Goal: Answer question/provide support: Share knowledge or assist other users

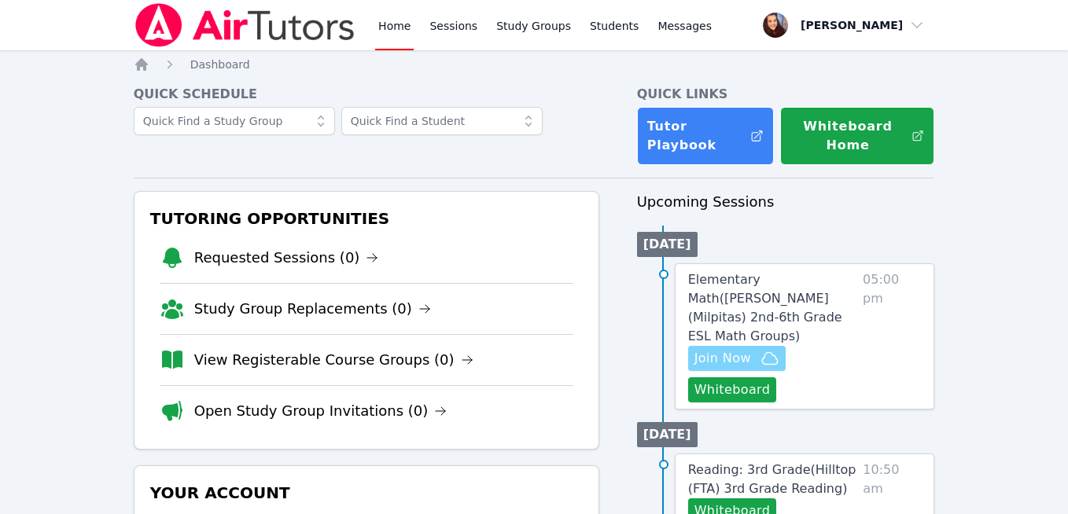
click at [728, 349] on span "Join Now" at bounding box center [722, 358] width 57 height 19
click at [717, 377] on button "Whiteboard" at bounding box center [732, 389] width 89 height 25
click at [770, 297] on span "Elementary Math ( Spangler (Milpitas) 2nd-6th Grade ESL Math Groups )" at bounding box center [765, 308] width 154 height 72
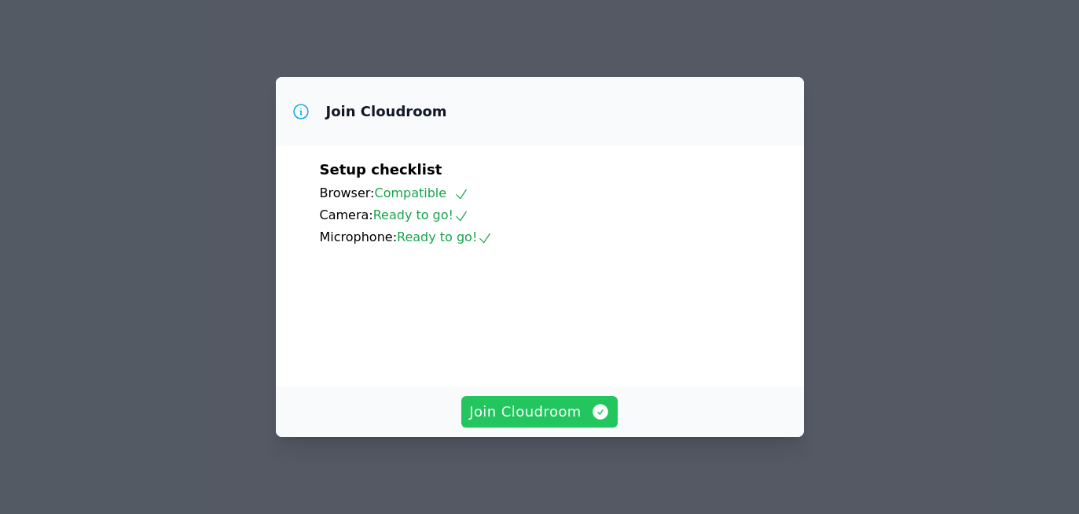
click at [531, 412] on span "Join Cloudroom" at bounding box center [539, 412] width 141 height 22
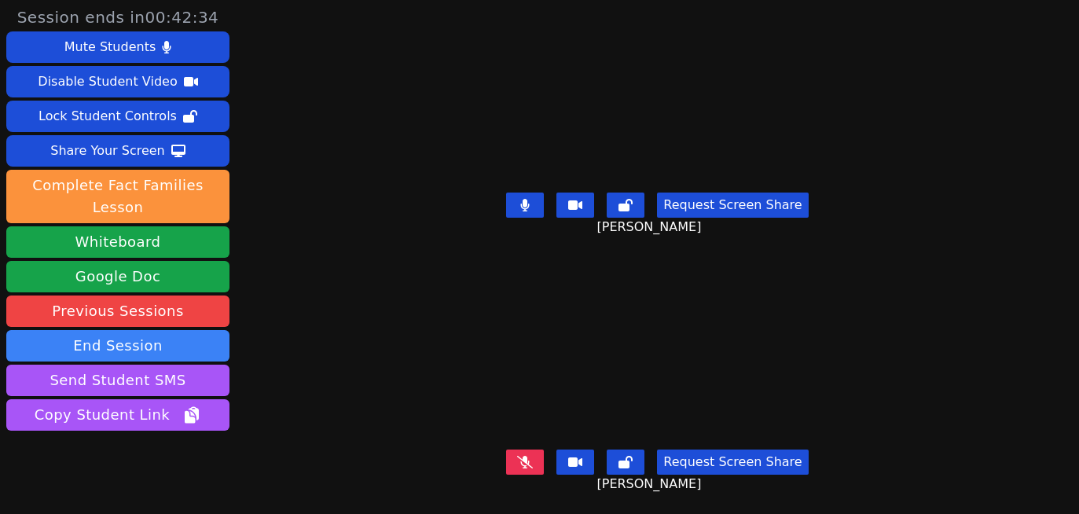
click at [530, 204] on button at bounding box center [525, 205] width 38 height 25
click at [507, 200] on button at bounding box center [525, 205] width 38 height 25
click at [509, 453] on button at bounding box center [525, 462] width 38 height 25
click at [535, 450] on button at bounding box center [525, 462] width 38 height 25
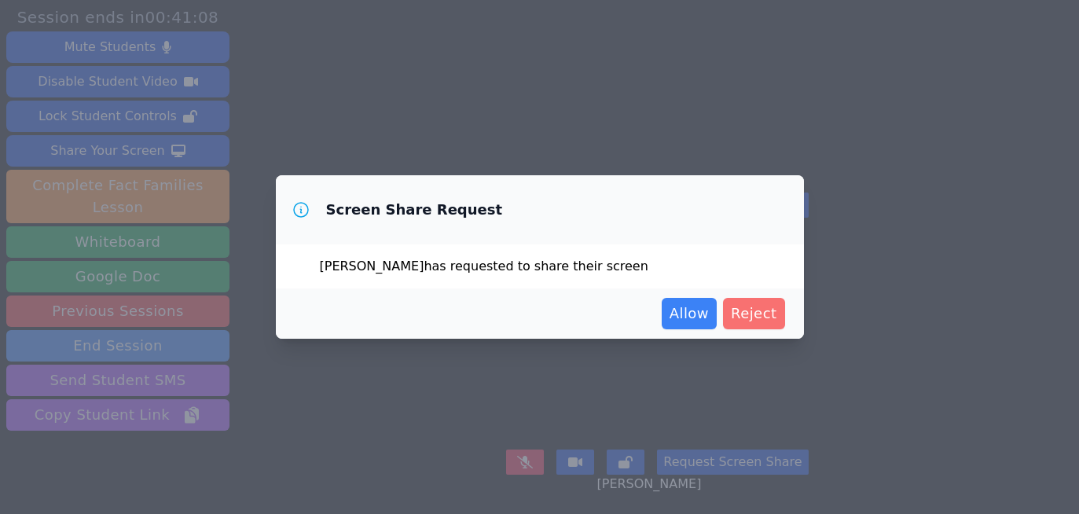
click at [763, 317] on span "Reject" at bounding box center [754, 314] width 46 height 22
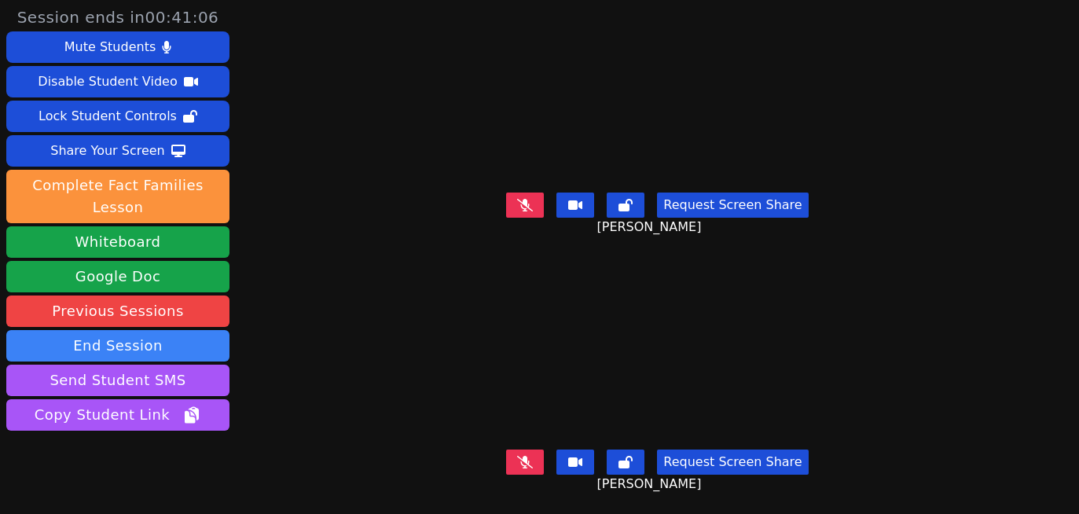
click at [510, 204] on button at bounding box center [525, 205] width 38 height 25
click at [520, 204] on icon at bounding box center [524, 205] width 9 height 13
click at [93, 153] on div "Share Your Screen" at bounding box center [107, 150] width 115 height 25
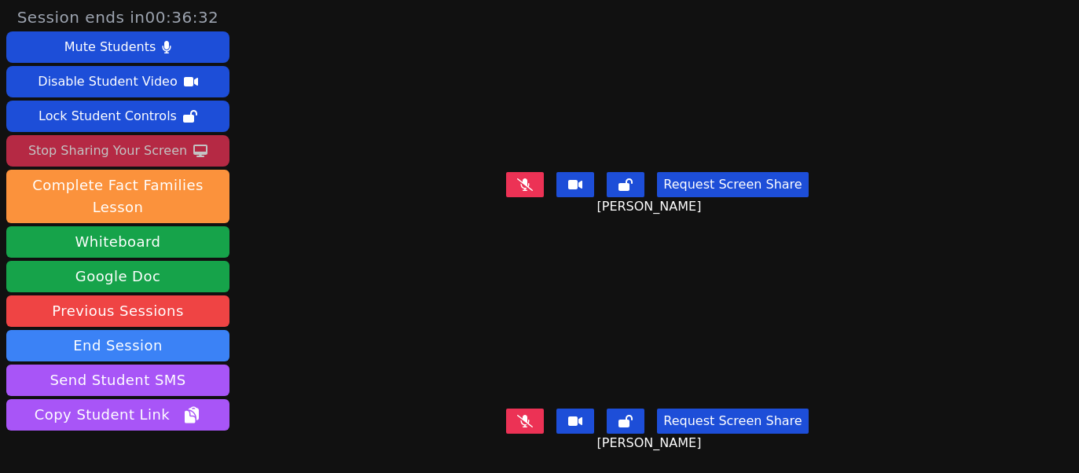
click at [517, 415] on icon at bounding box center [525, 421] width 16 height 13
click at [520, 182] on icon at bounding box center [525, 184] width 16 height 13
click at [506, 182] on button at bounding box center [525, 184] width 38 height 25
click at [517, 178] on icon at bounding box center [525, 184] width 16 height 13
click at [684, 179] on button "Request Screen Share" at bounding box center [732, 184] width 151 height 25
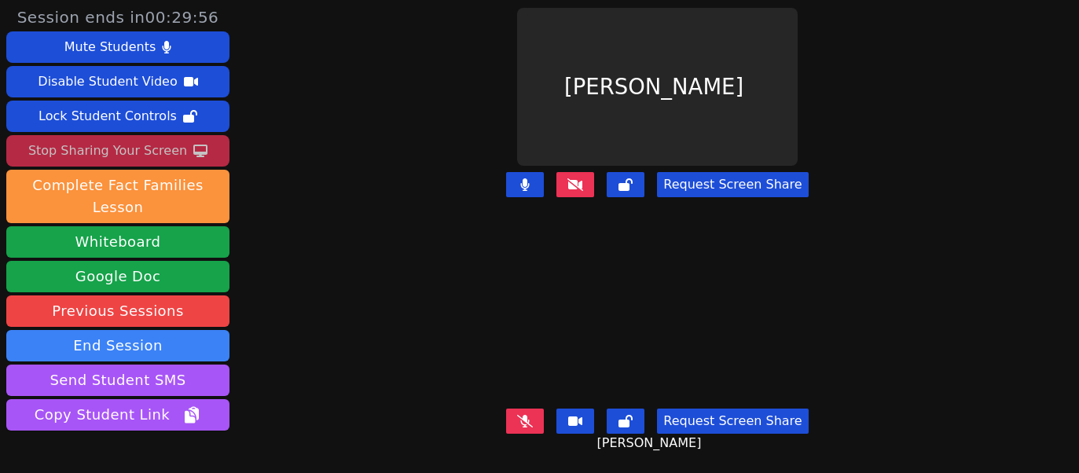
click at [568, 182] on icon at bounding box center [576, 184] width 16 height 13
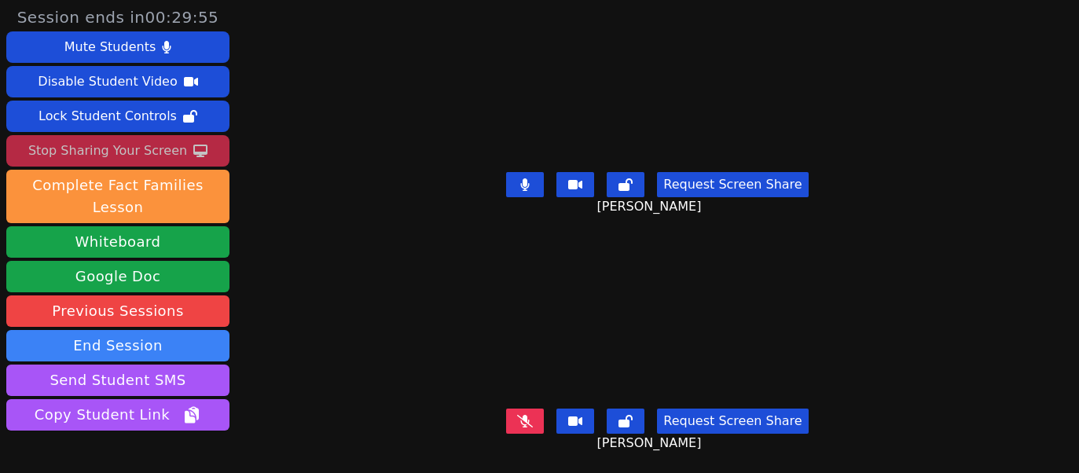
click at [715, 184] on button "Request Screen Share" at bounding box center [732, 184] width 151 height 25
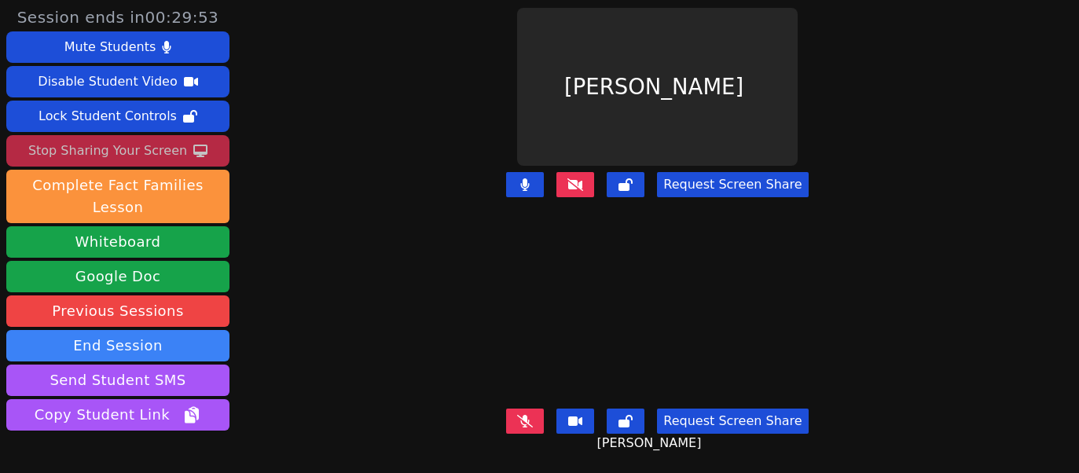
click at [682, 176] on button "Request Screen Share" at bounding box center [732, 184] width 151 height 25
click at [568, 178] on icon at bounding box center [576, 184] width 16 height 13
click at [521, 179] on icon at bounding box center [525, 184] width 9 height 13
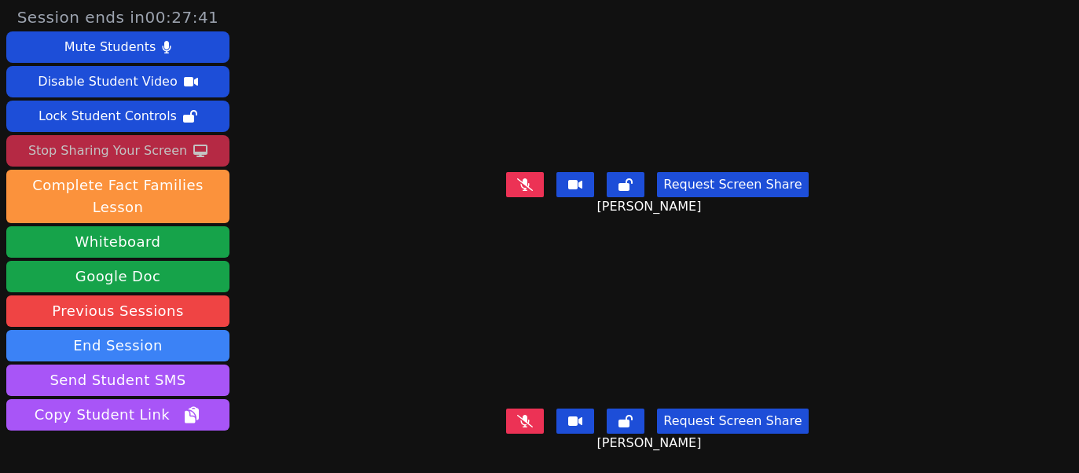
click at [519, 415] on icon at bounding box center [525, 421] width 16 height 13
click at [508, 412] on button at bounding box center [525, 421] width 38 height 25
click at [519, 184] on icon at bounding box center [525, 184] width 16 height 13
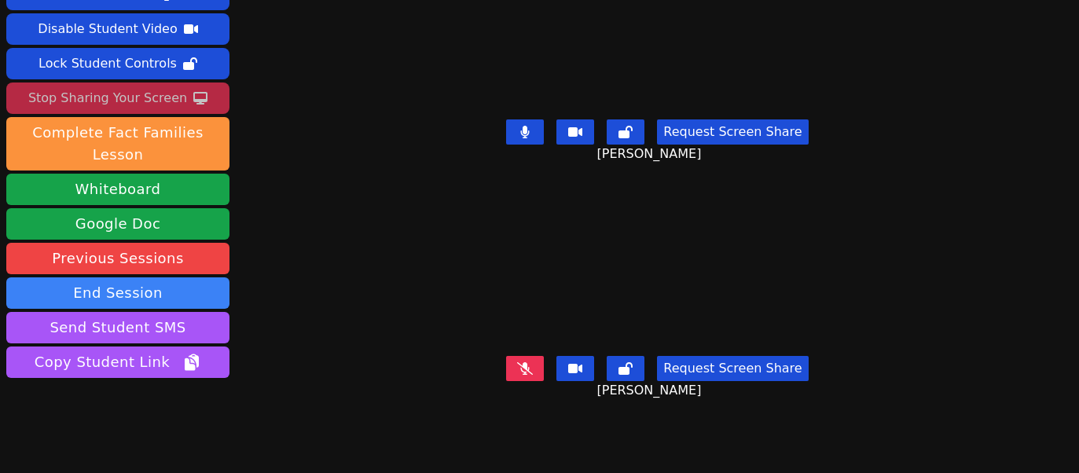
scroll to position [93, 0]
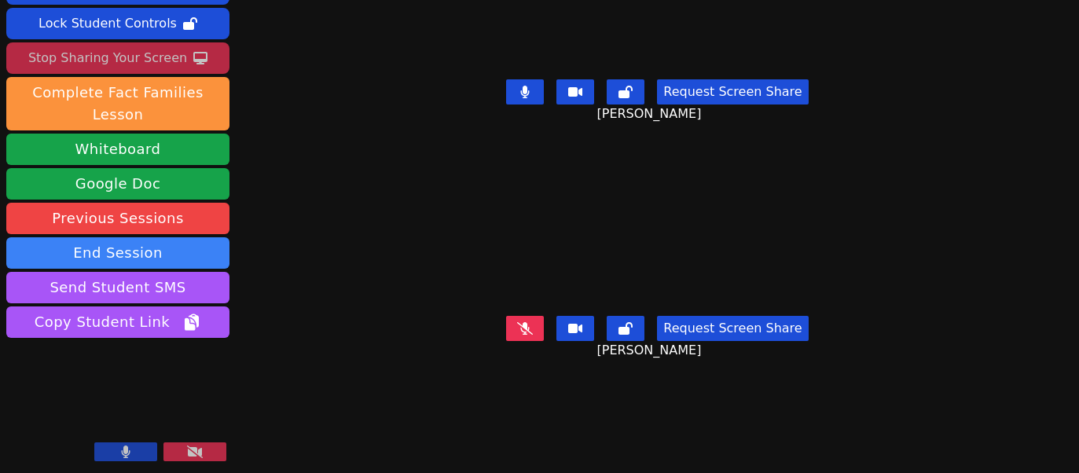
click at [189, 455] on icon at bounding box center [195, 452] width 16 height 13
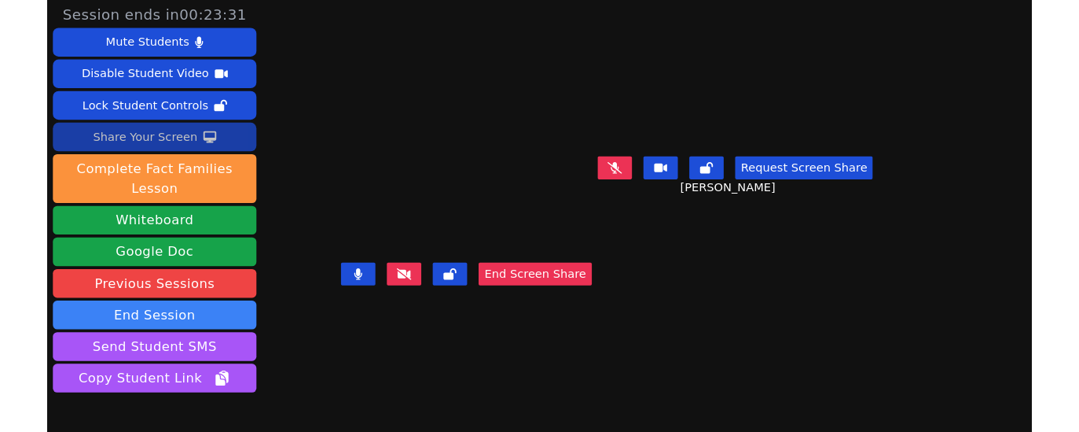
scroll to position [0, 0]
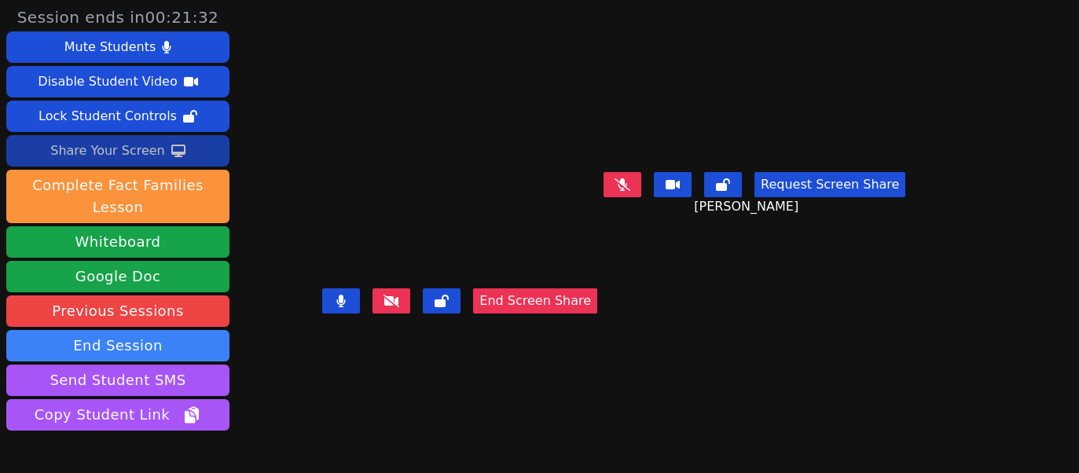
click at [336, 307] on icon at bounding box center [340, 301] width 9 height 13
click at [165, 153] on button "Share Your Screen" at bounding box center [117, 150] width 223 height 31
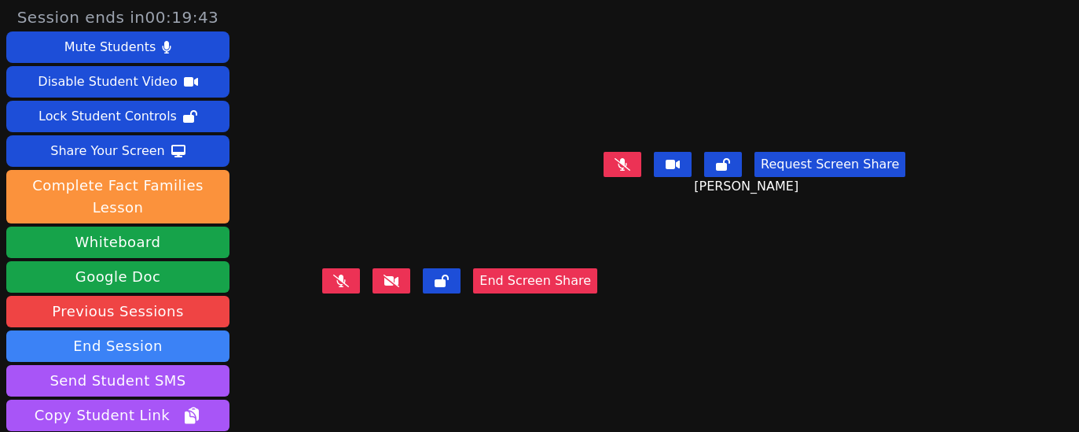
click at [630, 165] on icon at bounding box center [623, 164] width 16 height 13
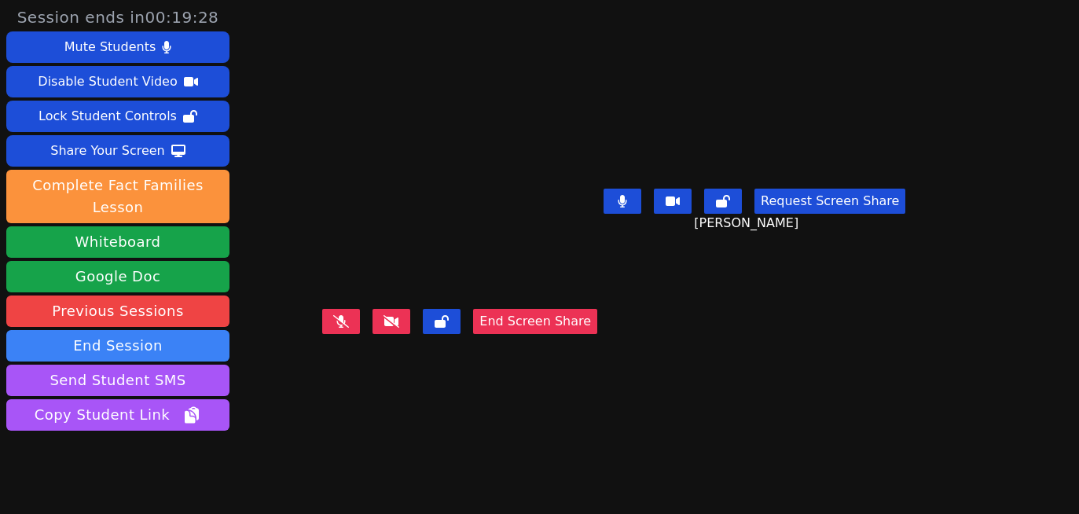
click at [505, 334] on button "End Screen Share" at bounding box center [535, 321] width 124 height 25
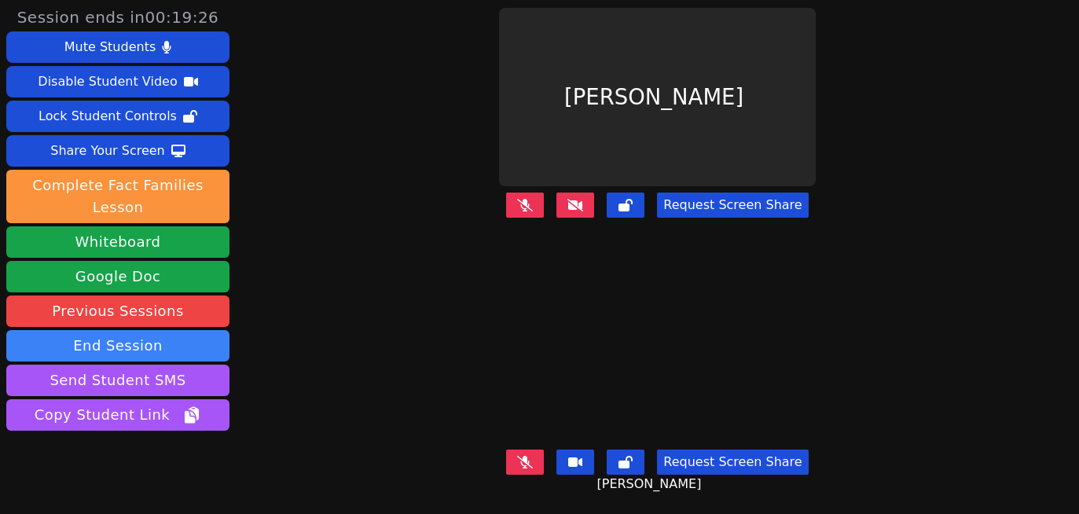
click at [559, 201] on button at bounding box center [576, 205] width 38 height 25
click at [517, 199] on icon at bounding box center [525, 205] width 16 height 13
click at [566, 193] on button at bounding box center [576, 205] width 38 height 25
click at [521, 202] on icon at bounding box center [525, 205] width 9 height 13
click at [526, 456] on icon at bounding box center [525, 462] width 16 height 13
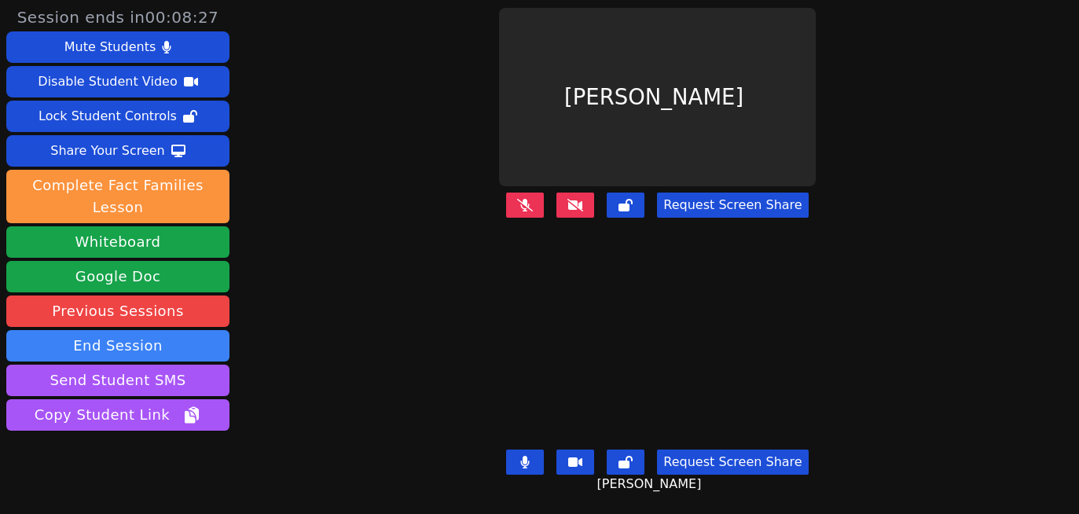
click at [521, 456] on icon at bounding box center [525, 462] width 9 height 13
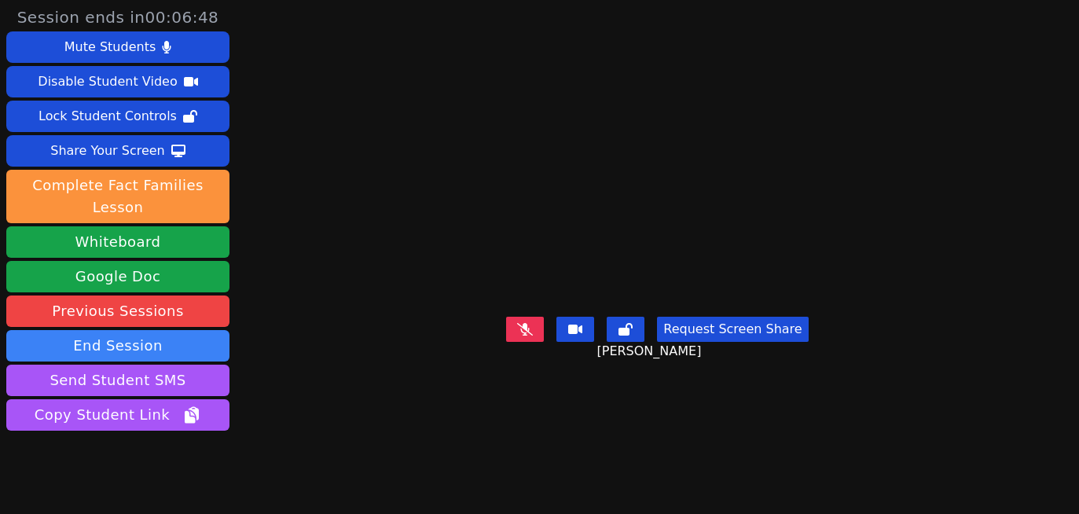
click at [517, 336] on icon at bounding box center [525, 329] width 16 height 13
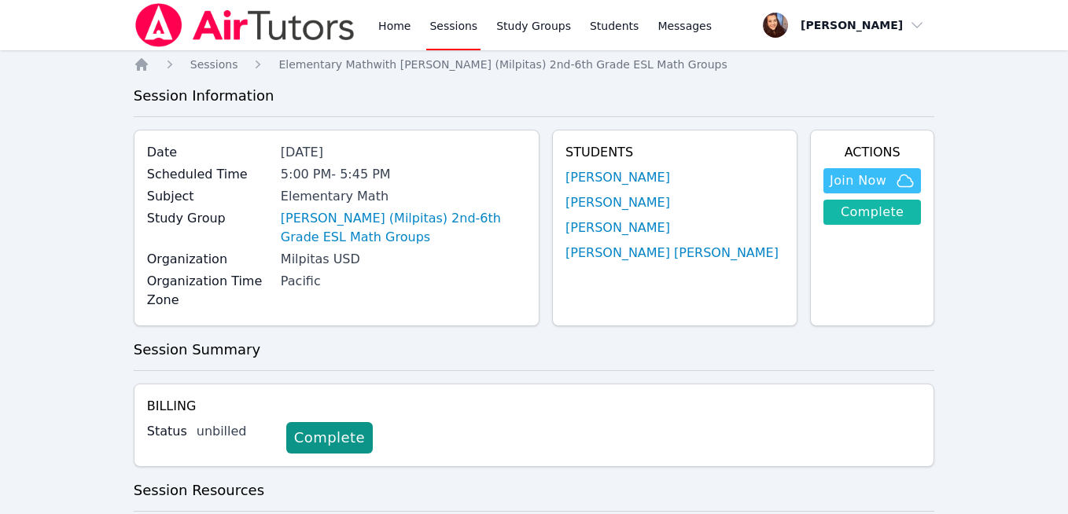
click at [843, 210] on link "Complete" at bounding box center [871, 212] width 97 height 25
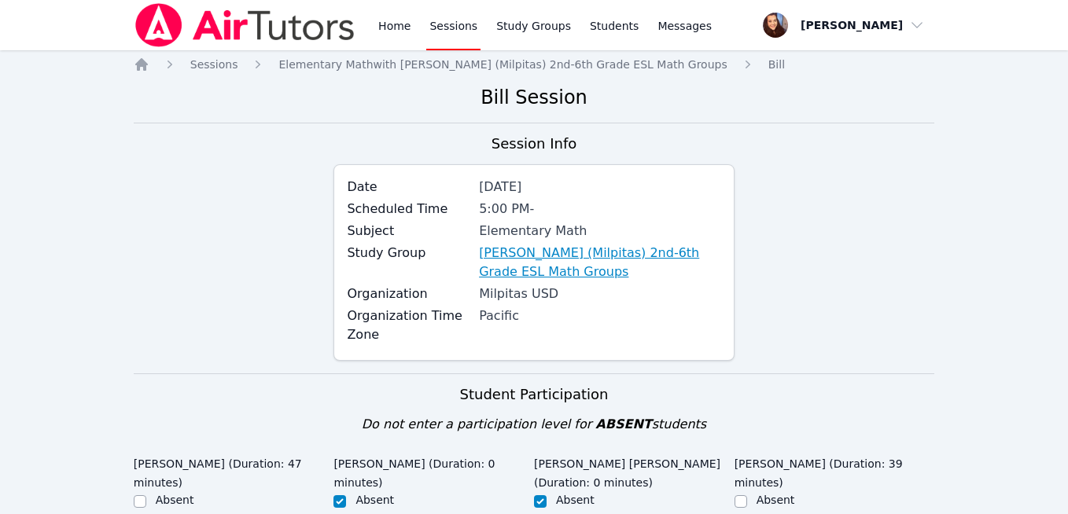
scroll to position [292, 0]
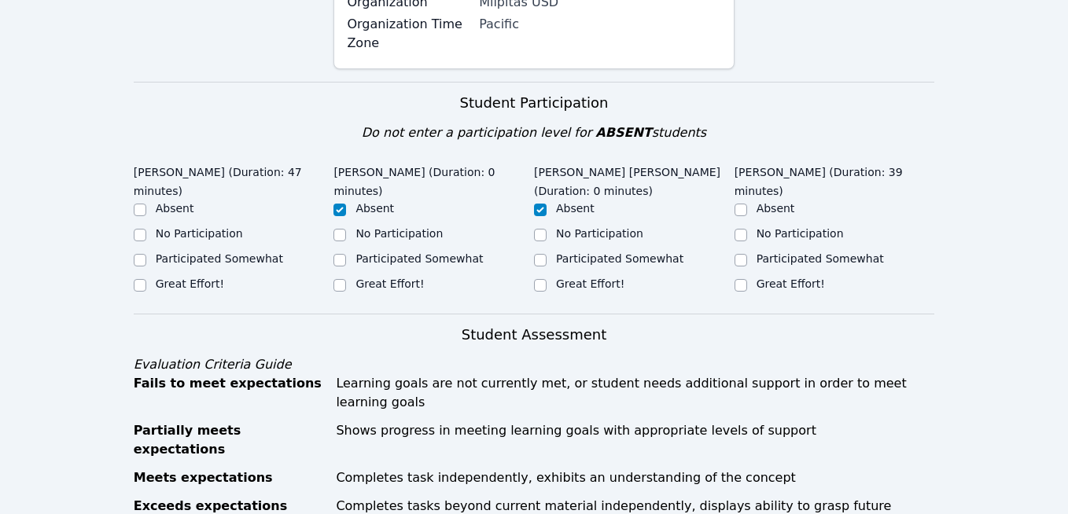
click at [168, 285] on label "Great Effort!" at bounding box center [190, 283] width 68 height 13
click at [146, 285] on input "Great Effort!" at bounding box center [140, 285] width 13 height 13
checkbox input "true"
click at [790, 280] on label "Great Effort!" at bounding box center [790, 283] width 68 height 13
click at [747, 280] on input "Great Effort!" at bounding box center [740, 285] width 13 height 13
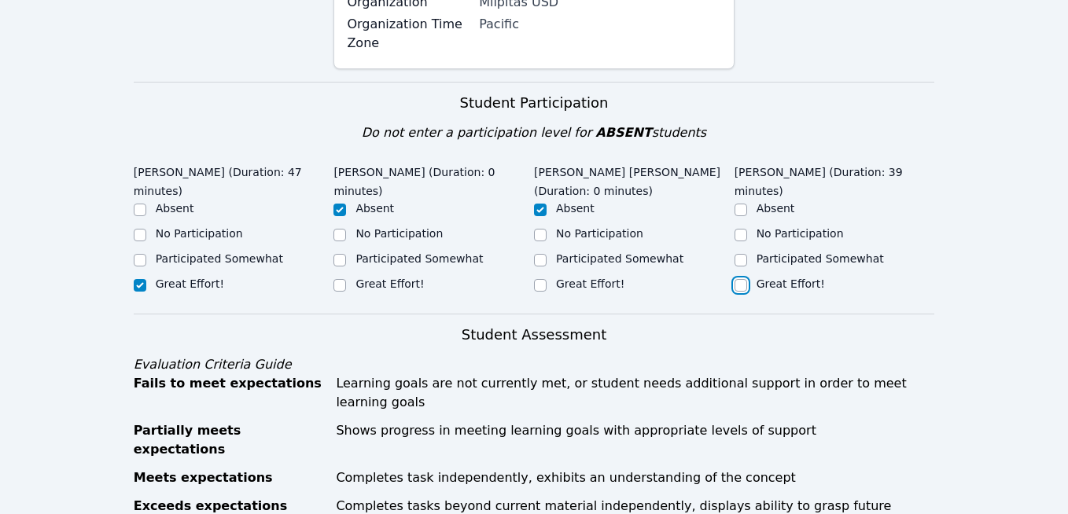
checkbox input "true"
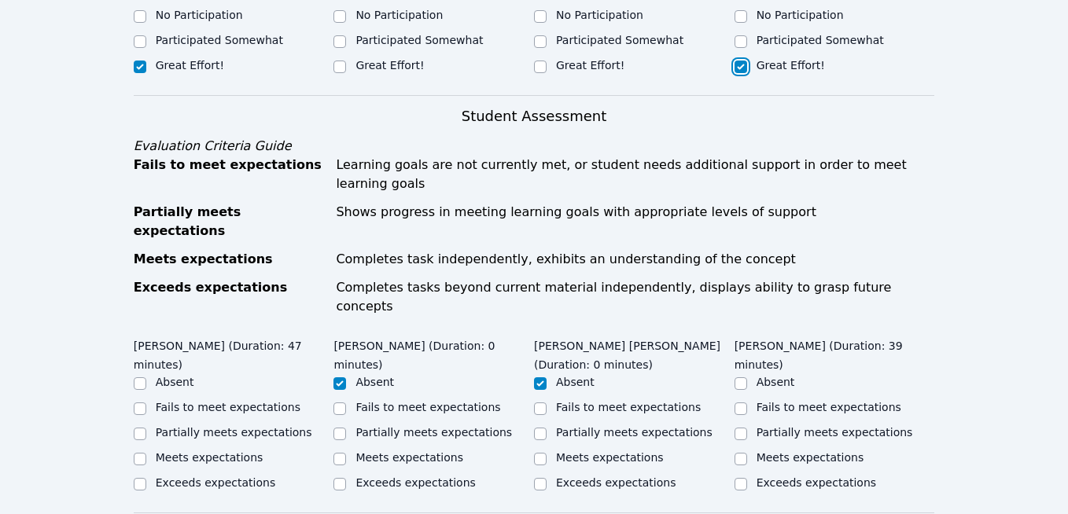
scroll to position [625, 0]
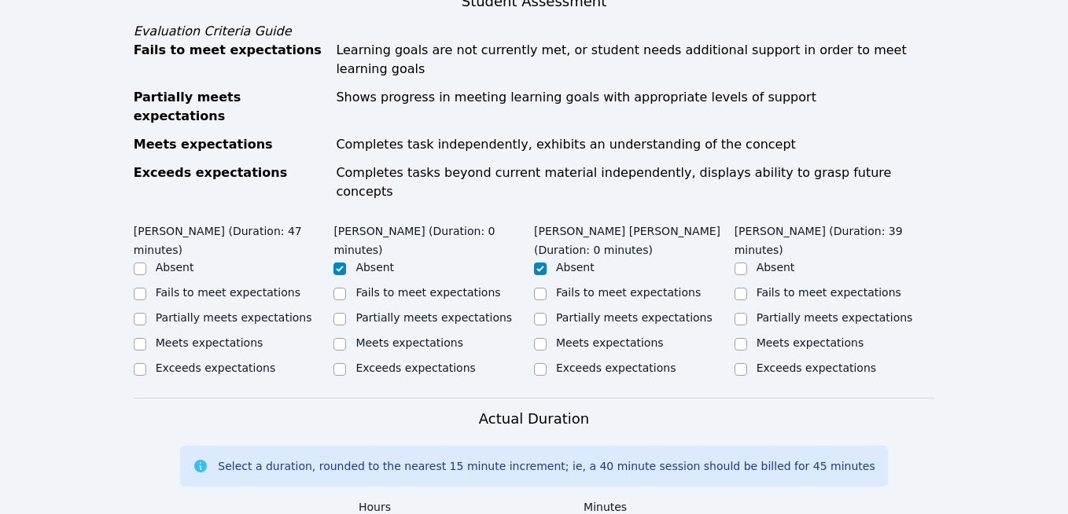
click at [207, 336] on label "Meets expectations" at bounding box center [210, 342] width 108 height 13
click at [146, 338] on input "Meets expectations" at bounding box center [140, 344] width 13 height 13
checkbox input "true"
click at [781, 336] on label "Meets expectations" at bounding box center [810, 342] width 108 height 13
click at [747, 338] on input "Meets expectations" at bounding box center [740, 344] width 13 height 13
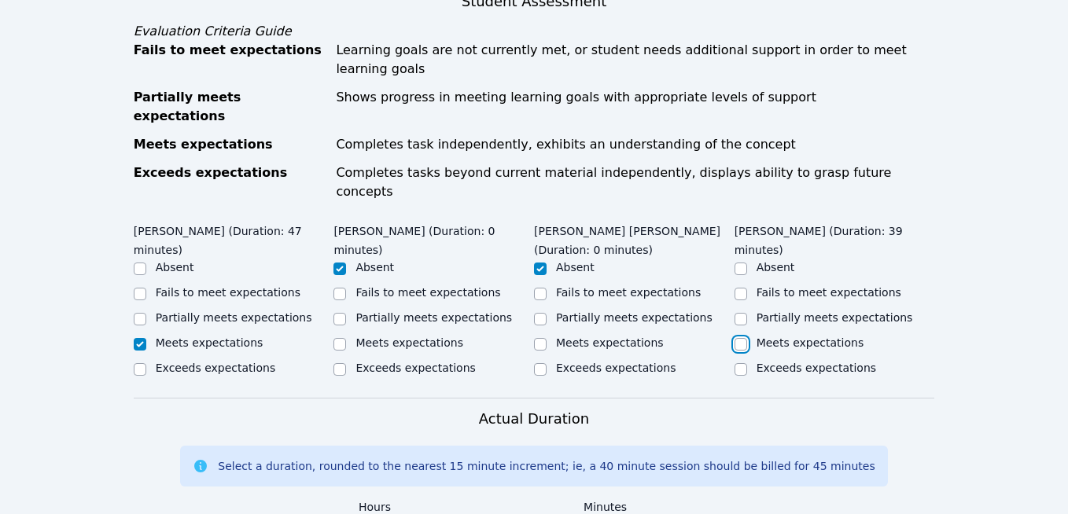
checkbox input "true"
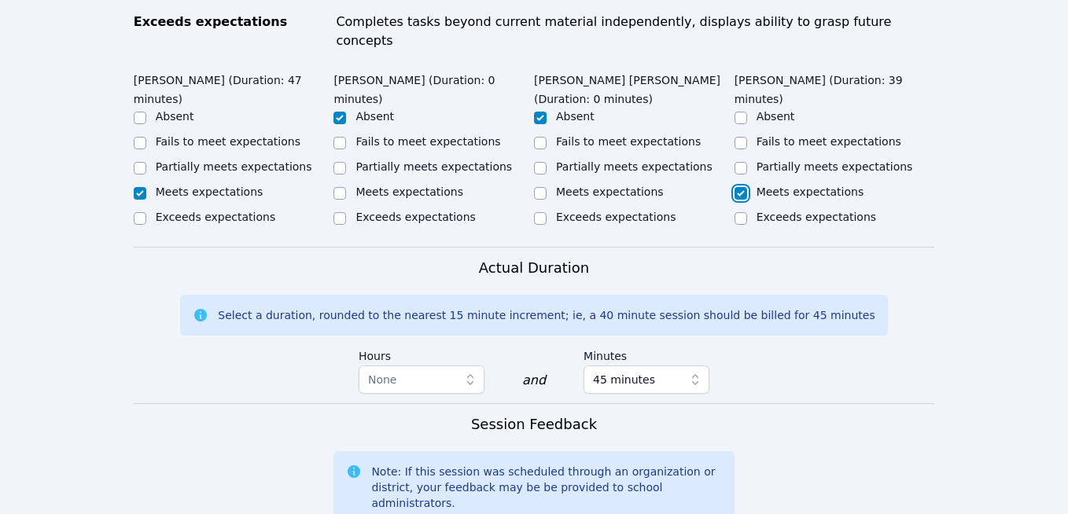
scroll to position [1093, 0]
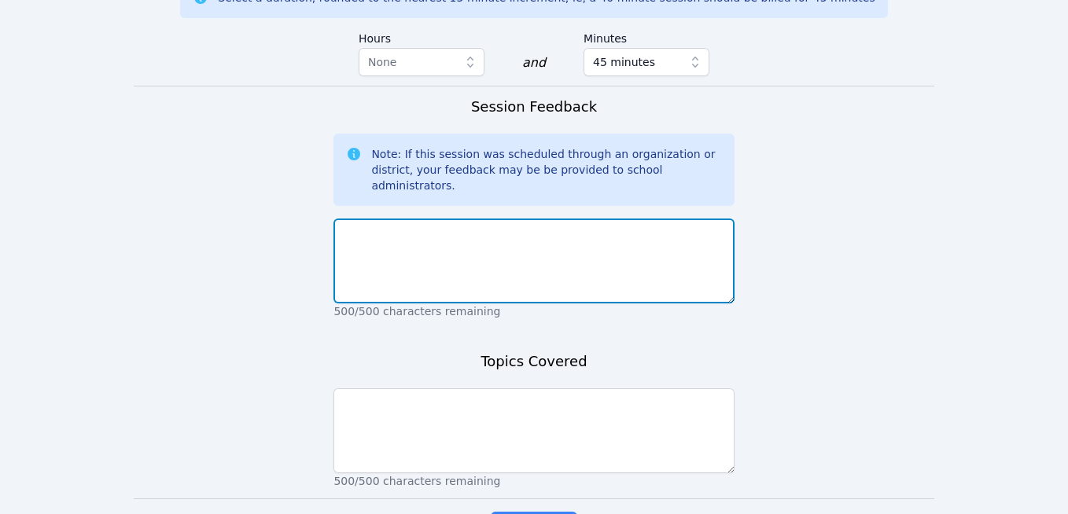
click at [476, 219] on textarea at bounding box center [533, 261] width 400 height 85
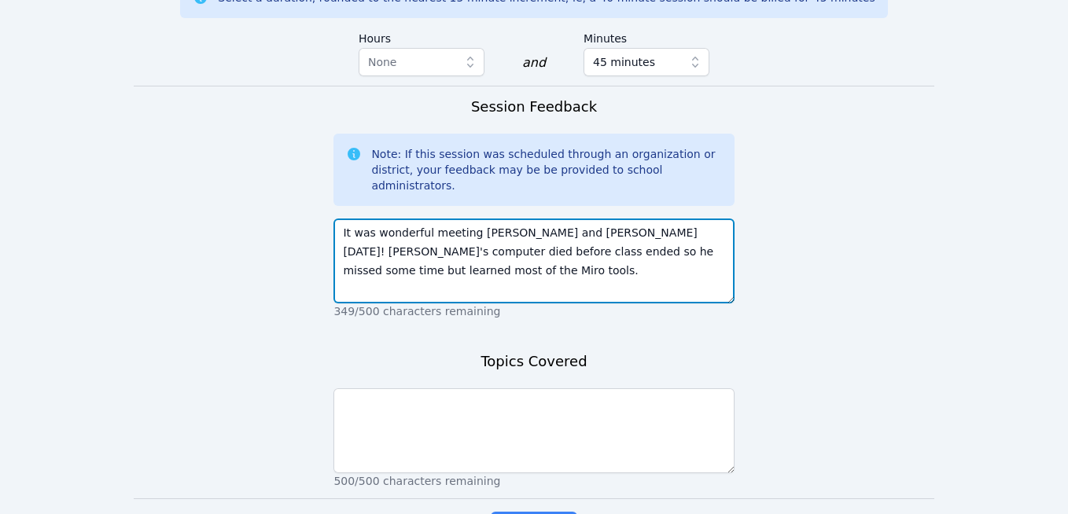
type textarea "It was wonderful meeting Elena and Stephen today! Stephen's computer died befor…"
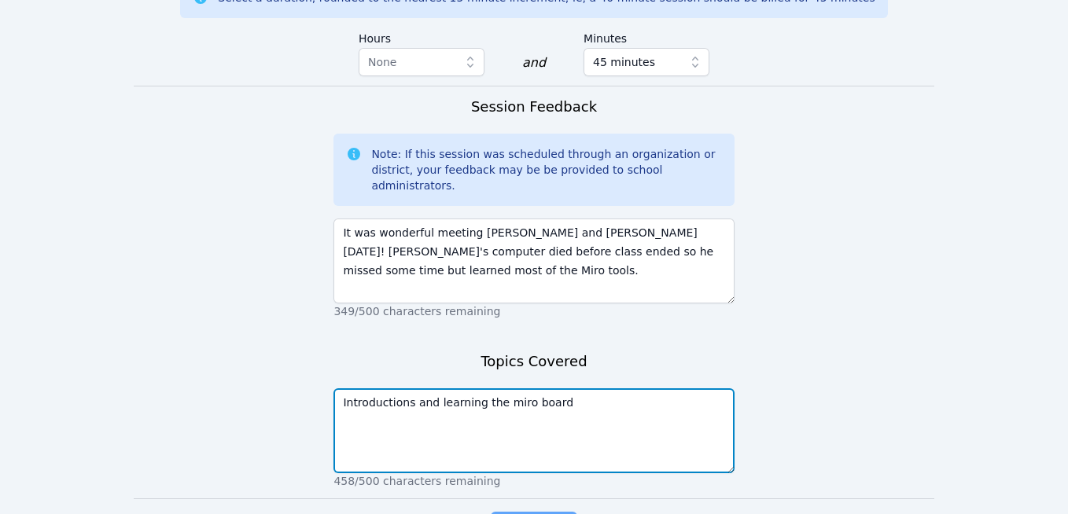
type textarea "Introductions and learning the miro board"
